Goal: Information Seeking & Learning: Check status

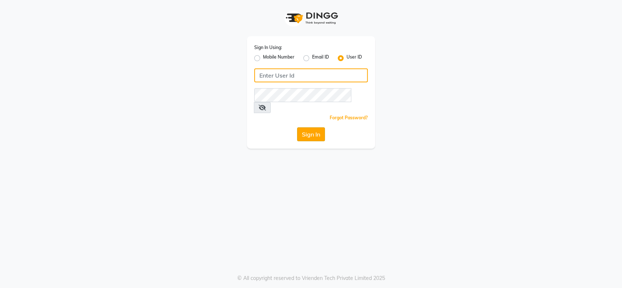
type input "cutnstyle"
click at [313, 127] on button "Sign In" at bounding box center [311, 134] width 28 height 14
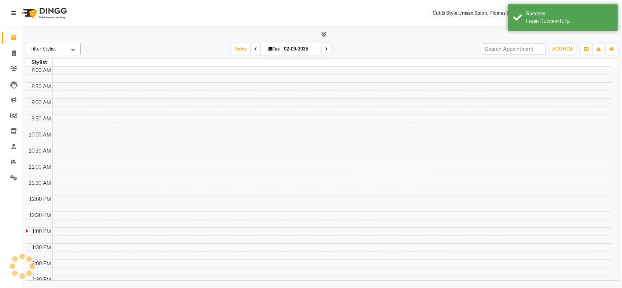
select select "en"
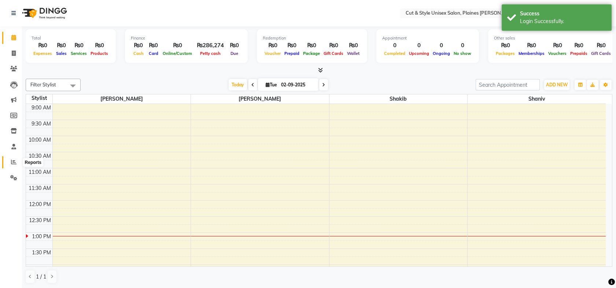
click at [12, 163] on icon at bounding box center [13, 161] width 5 height 5
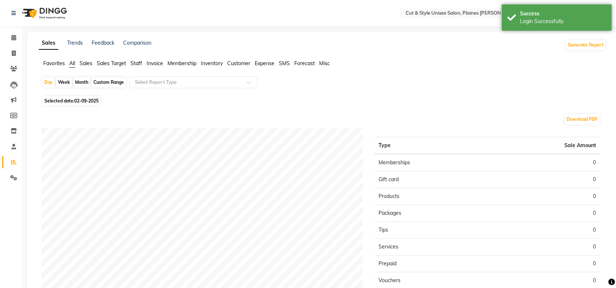
click at [87, 66] on span "Sales" at bounding box center [85, 63] width 13 height 7
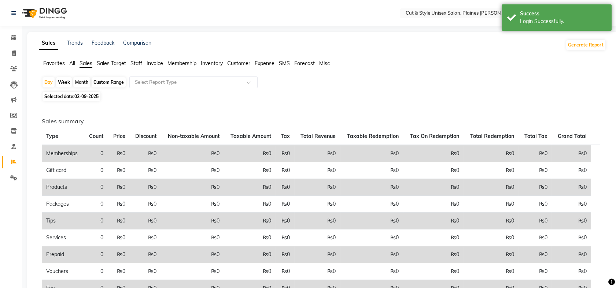
click at [88, 93] on span "Selected date: 02-09-2025" at bounding box center [71, 96] width 58 height 9
select select "9"
select select "2025"
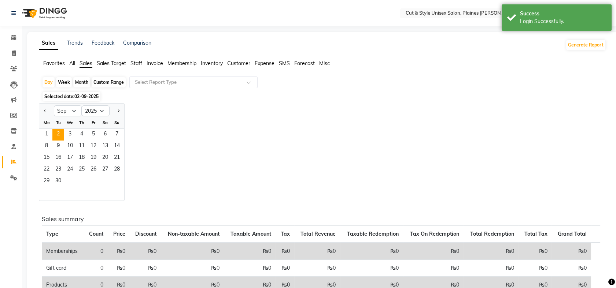
click at [106, 82] on div "Custom Range" at bounding box center [109, 82] width 34 height 10
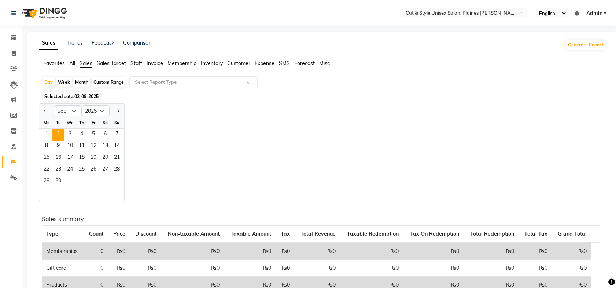
select select "9"
select select "2025"
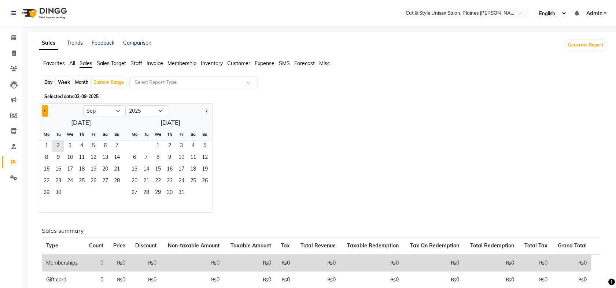
click at [44, 112] on button "Previous month" at bounding box center [45, 111] width 6 height 12
select select "8"
click at [91, 146] on span "1" at bounding box center [94, 147] width 12 height 12
click at [118, 191] on span "31" at bounding box center [117, 193] width 12 height 12
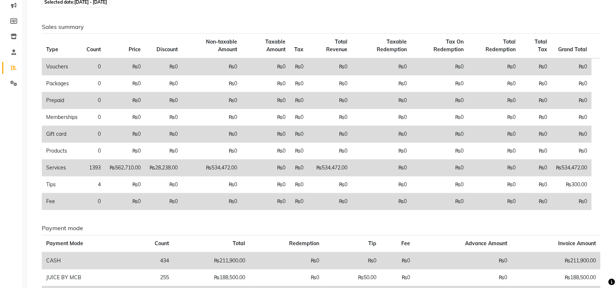
scroll to position [164, 0]
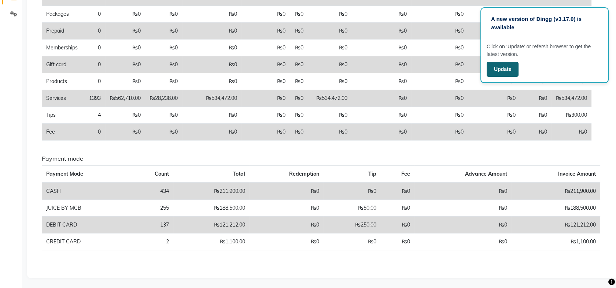
click at [501, 65] on button "Update" at bounding box center [502, 69] width 32 height 15
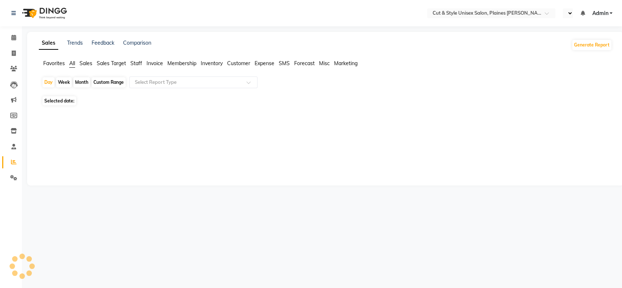
select select "en"
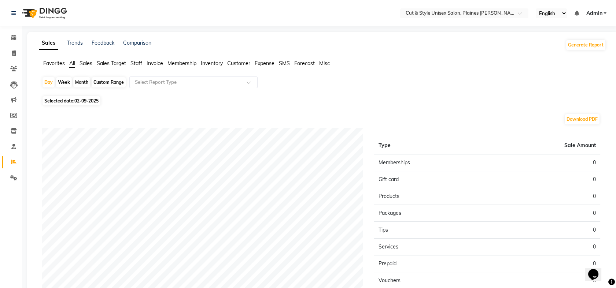
click at [136, 63] on span "Staff" at bounding box center [136, 63] width 12 height 7
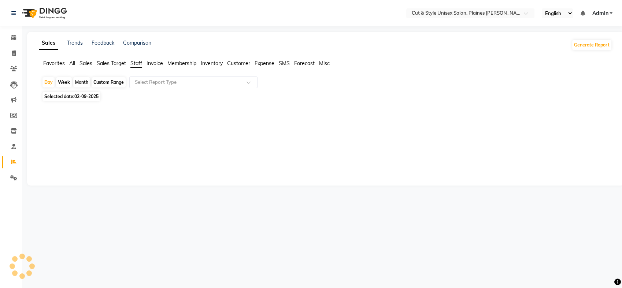
click at [109, 84] on div "Custom Range" at bounding box center [109, 82] width 34 height 10
select select "9"
select select "2025"
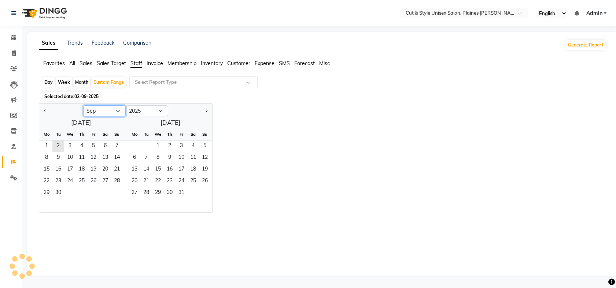
click at [97, 113] on select "Jan Feb Mar Apr May Jun [DATE] Aug Sep Oct Nov Dec" at bounding box center [104, 110] width 42 height 11
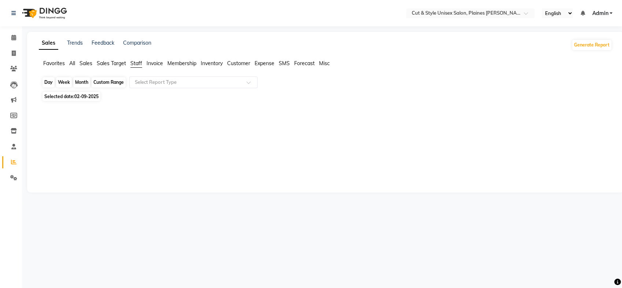
click at [117, 82] on div "Custom Range" at bounding box center [109, 82] width 34 height 10
select select "9"
select select "2025"
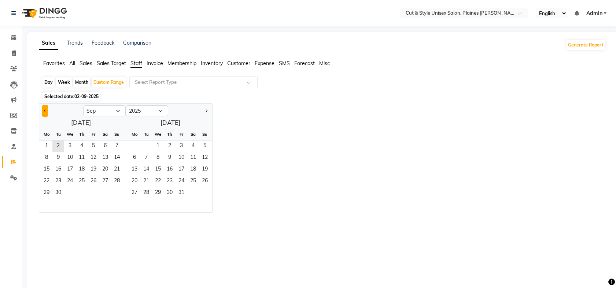
click at [45, 108] on button "Previous month" at bounding box center [45, 111] width 6 height 12
select select "8"
click at [91, 146] on span "1" at bounding box center [94, 147] width 12 height 12
click at [118, 196] on span "31" at bounding box center [117, 193] width 12 height 12
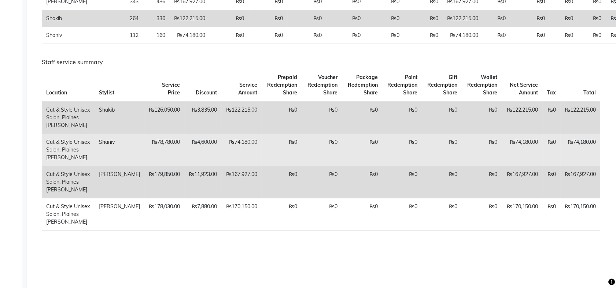
scroll to position [101, 0]
